Goal: Check status: Check status

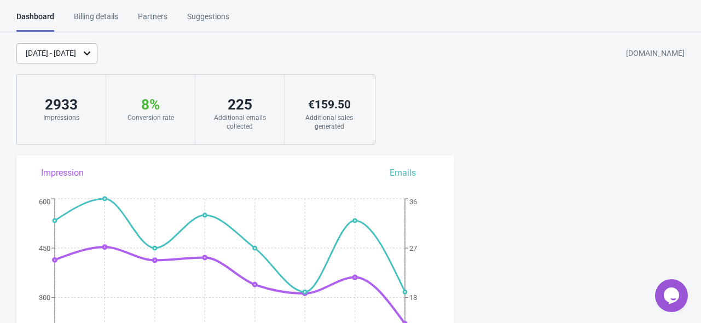
click at [76, 53] on div "[DATE] - [DATE]" at bounding box center [51, 53] width 50 height 11
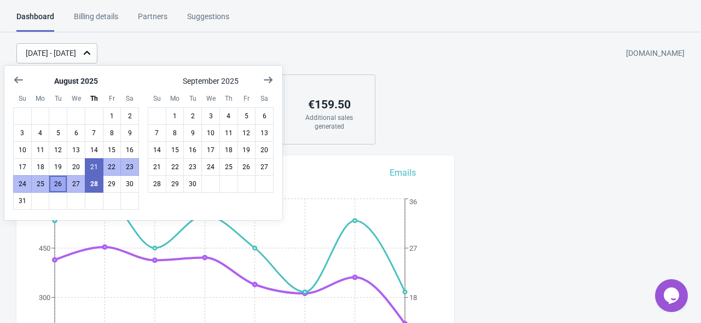
click at [53, 187] on button "26" at bounding box center [58, 184] width 19 height 18
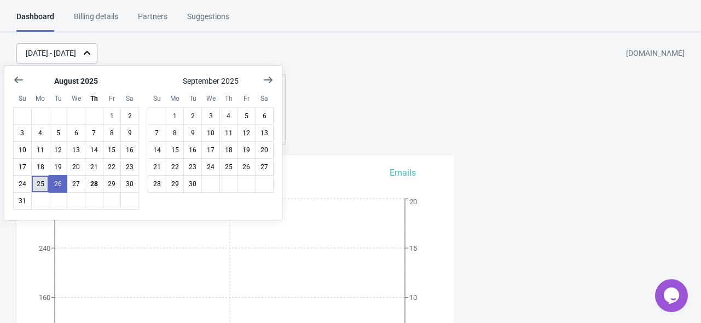
click at [48, 188] on button "25" at bounding box center [40, 184] width 19 height 18
click at [99, 188] on button "28" at bounding box center [94, 184] width 19 height 18
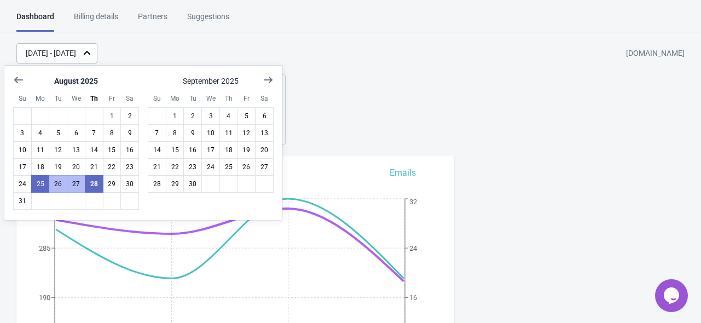
click at [489, 112] on div "[DATE] - [DATE] [DOMAIN_NAME] 1232 Impressions 8 % Your Tada Widget has a conve…" at bounding box center [350, 93] width 701 height 101
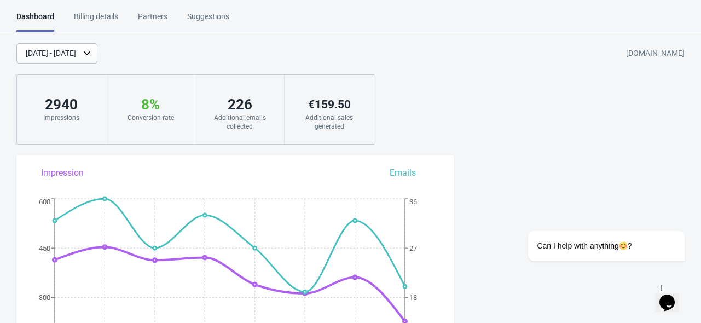
click at [76, 55] on div "[DATE] - [DATE]" at bounding box center [51, 53] width 50 height 11
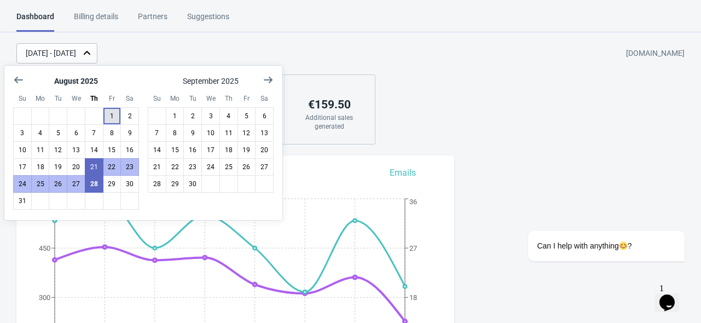
click at [114, 115] on button "1" at bounding box center [112, 116] width 19 height 18
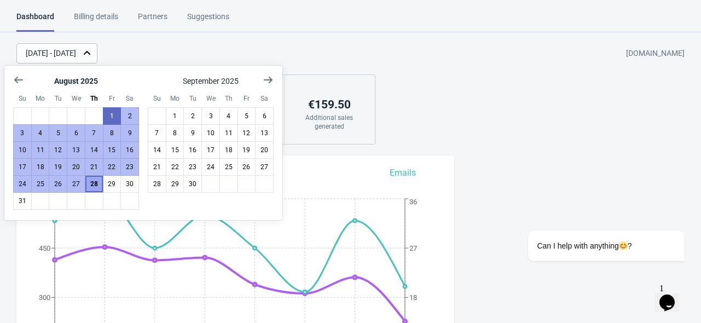
click at [89, 181] on button "28" at bounding box center [94, 184] width 19 height 18
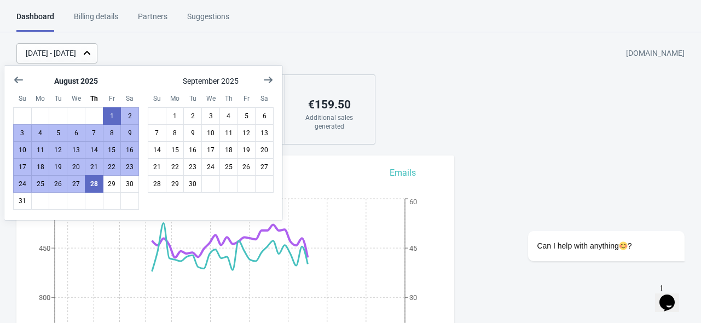
click at [563, 121] on div "Aug 1, 2025 - Aug 28, 2025 510185-21.myshopify.com 9368 Impressions 8 % Your Ta…" at bounding box center [350, 93] width 701 height 101
